Goal: Contribute content: Contribute content

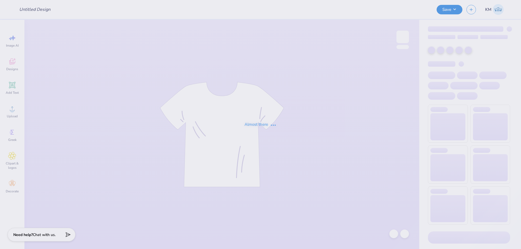
type input "Piphi fall 2025"
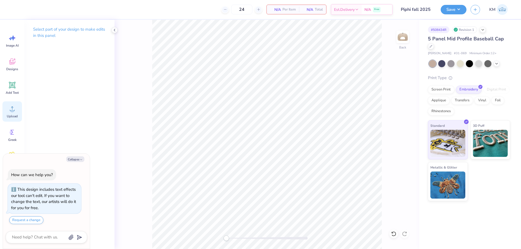
click at [14, 116] on span "Upload" at bounding box center [12, 116] width 11 height 4
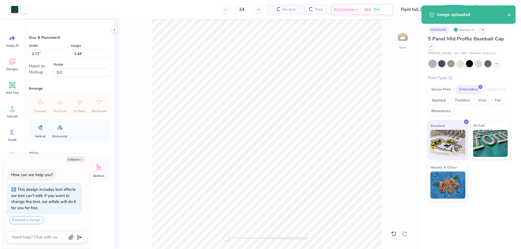
type textarea "x"
click at [87, 52] on input "1.43" at bounding box center [90, 54] width 39 height 8
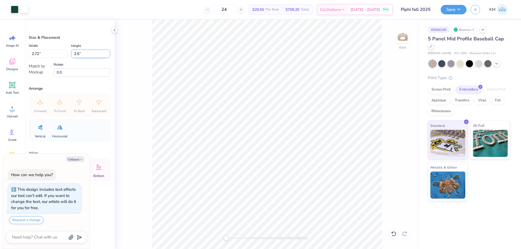
type input "2.5"
type textarea "x"
type input "4.75"
type input "2.50"
click at [447, 5] on button "Save" at bounding box center [454, 8] width 26 height 9
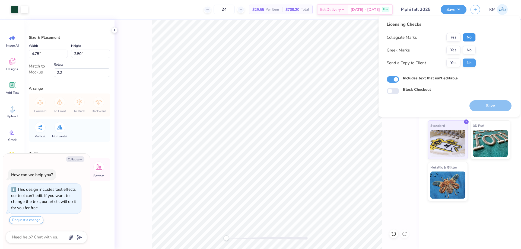
click at [469, 38] on button "No" at bounding box center [469, 37] width 13 height 9
click at [457, 49] on button "Yes" at bounding box center [453, 50] width 14 height 9
type textarea "x"
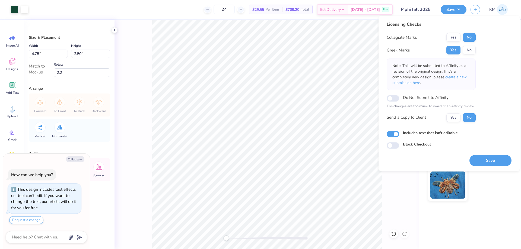
type input "pi beta phi"
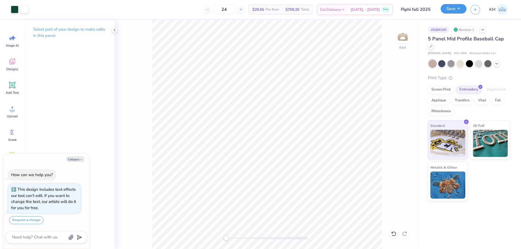
click at [464, 12] on button "Save" at bounding box center [454, 8] width 26 height 9
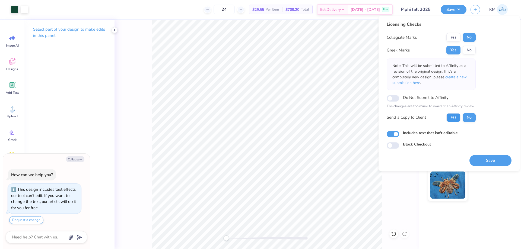
click at [454, 120] on button "Yes" at bounding box center [453, 117] width 14 height 9
click at [482, 162] on button "Save" at bounding box center [490, 160] width 42 height 11
type textarea "x"
